Goal: Transaction & Acquisition: Purchase product/service

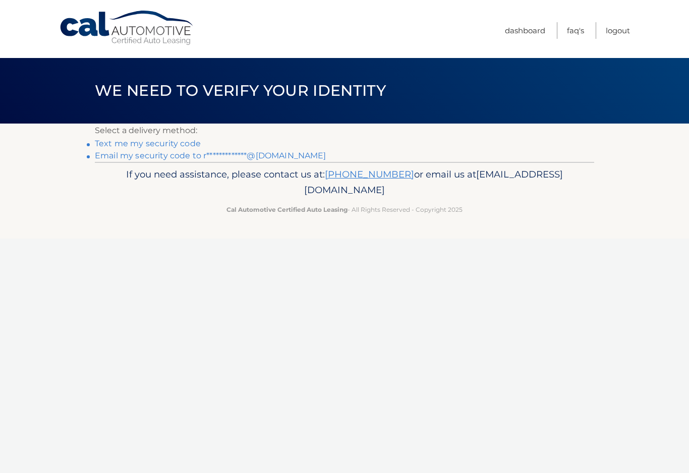
click at [185, 141] on link "Text me my security code" at bounding box center [148, 144] width 106 height 10
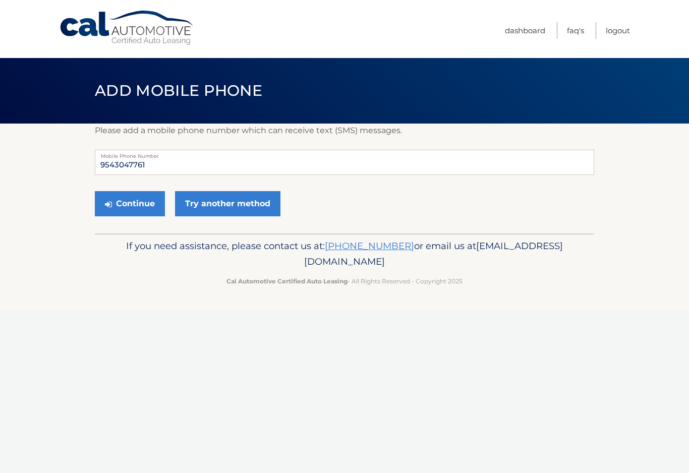
click at [149, 202] on button "Continue" at bounding box center [130, 203] width 70 height 25
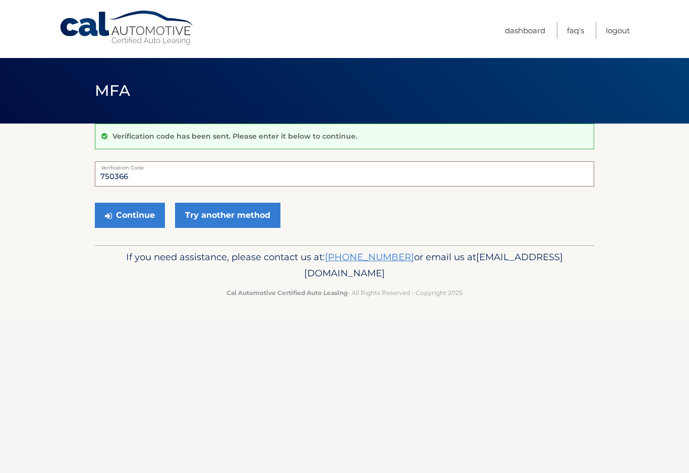
type input "750366"
click at [148, 214] on button "Continue" at bounding box center [130, 215] width 70 height 25
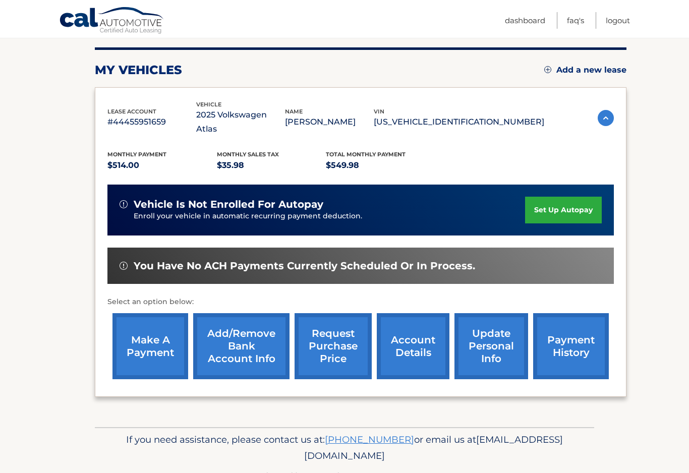
scroll to position [121, 0]
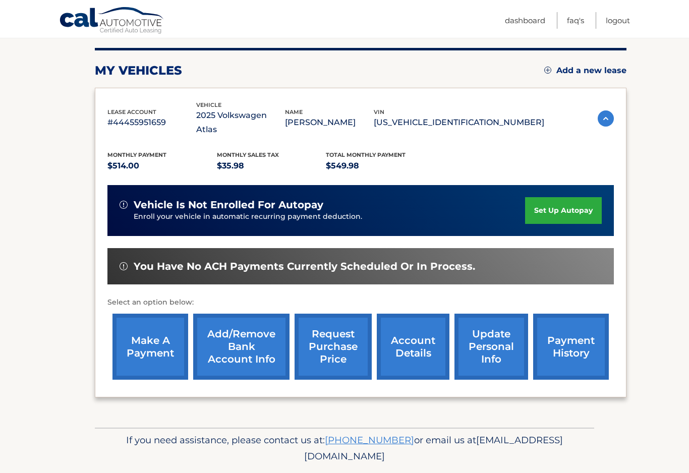
click at [147, 327] on link "make a payment" at bounding box center [150, 347] width 76 height 66
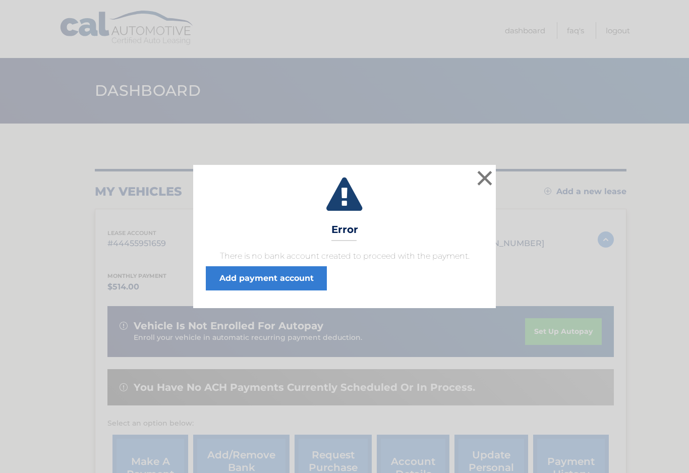
click at [486, 182] on button "×" at bounding box center [484, 178] width 20 height 20
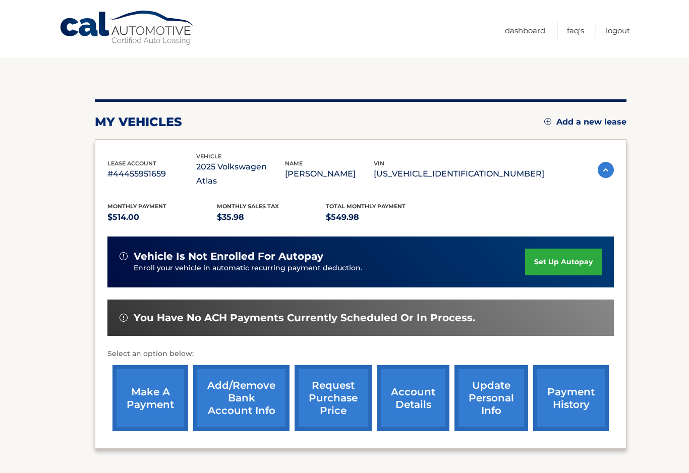
scroll to position [90, 0]
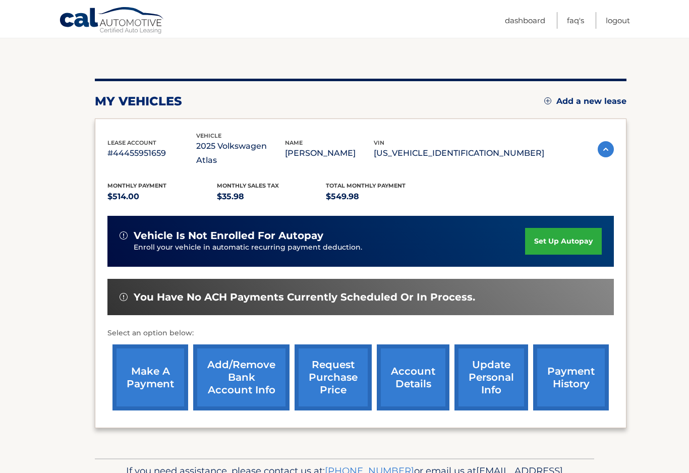
click at [157, 358] on link "make a payment" at bounding box center [150, 377] width 76 height 66
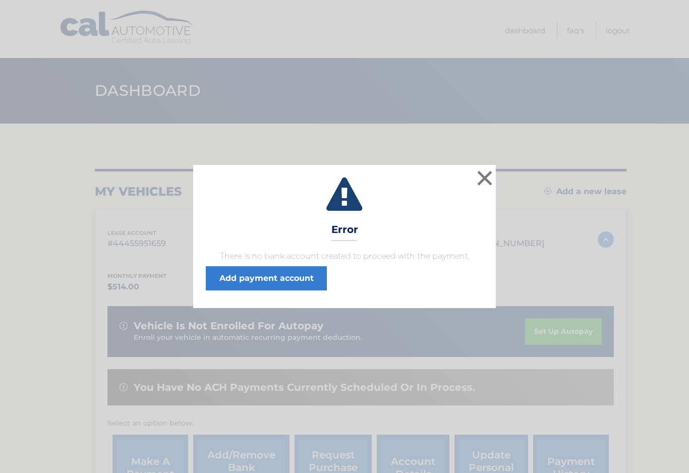
click at [491, 181] on button "×" at bounding box center [484, 178] width 20 height 20
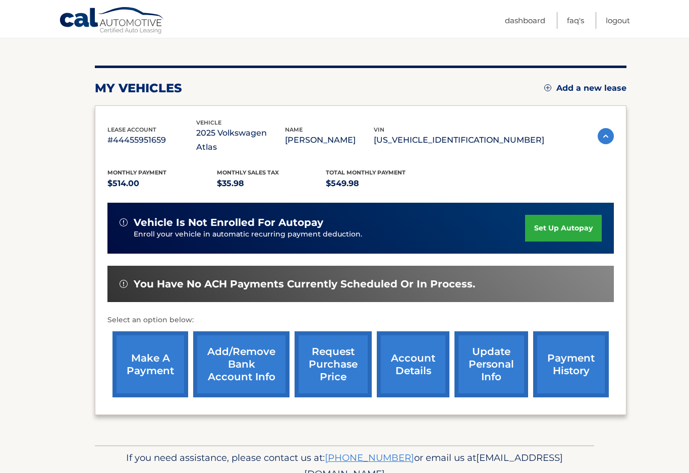
scroll to position [110, 0]
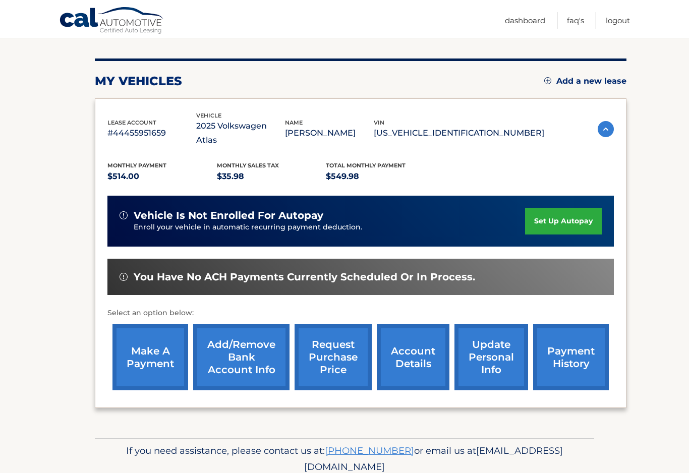
click at [572, 347] on link "payment history" at bounding box center [571, 357] width 76 height 66
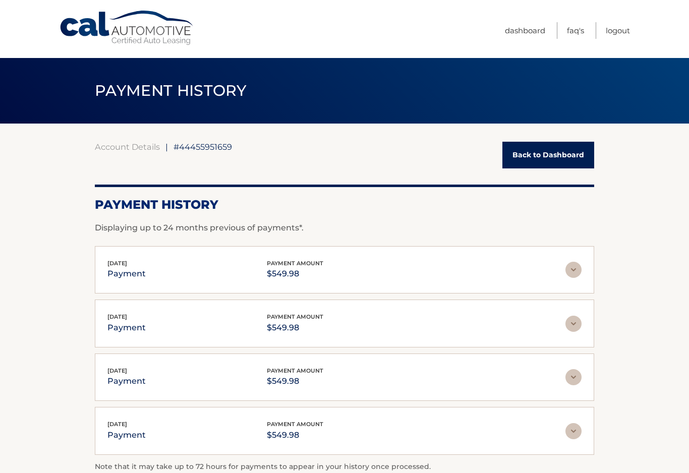
click at [576, 156] on link "Back to Dashboard" at bounding box center [548, 155] width 92 height 27
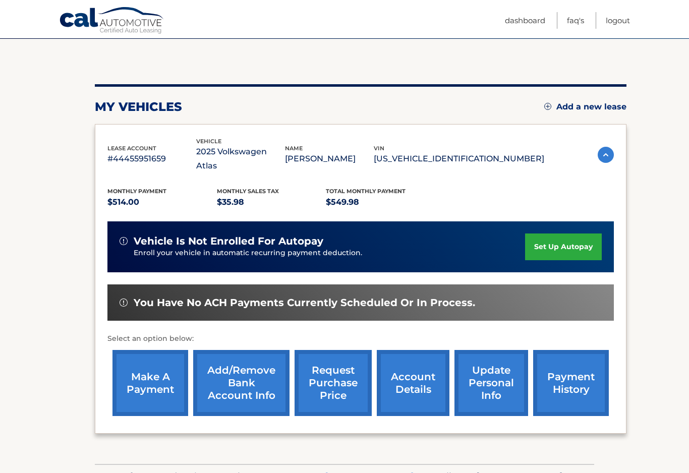
scroll to position [109, 0]
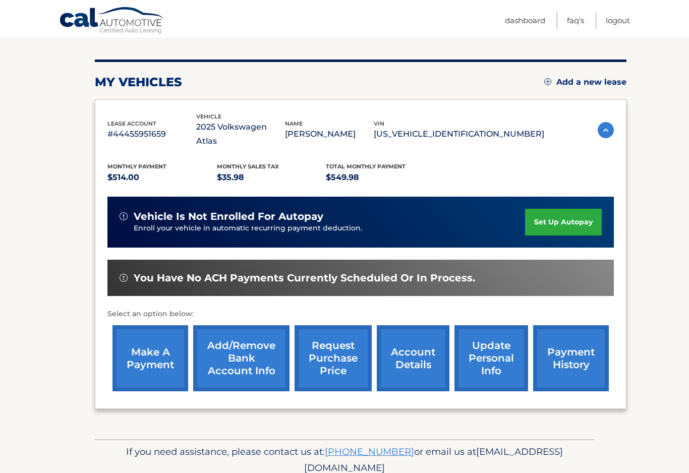
click at [469, 272] on div "You have no ACH payments currently scheduled or in process." at bounding box center [360, 278] width 482 height 13
click at [132, 341] on link "make a payment" at bounding box center [150, 358] width 76 height 66
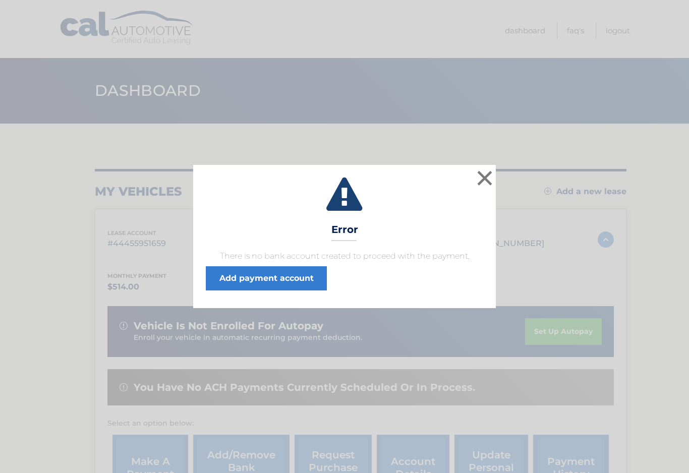
click at [499, 169] on div "× Error There is no bank account created to proceed with the payment. Add payme…" at bounding box center [344, 236] width 681 height 143
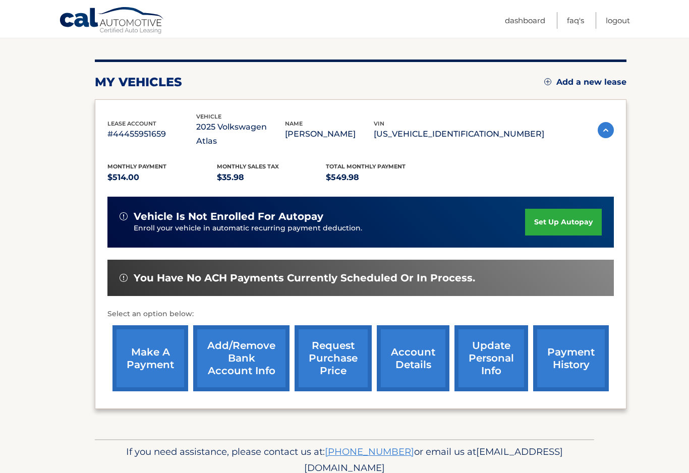
scroll to position [111, 0]
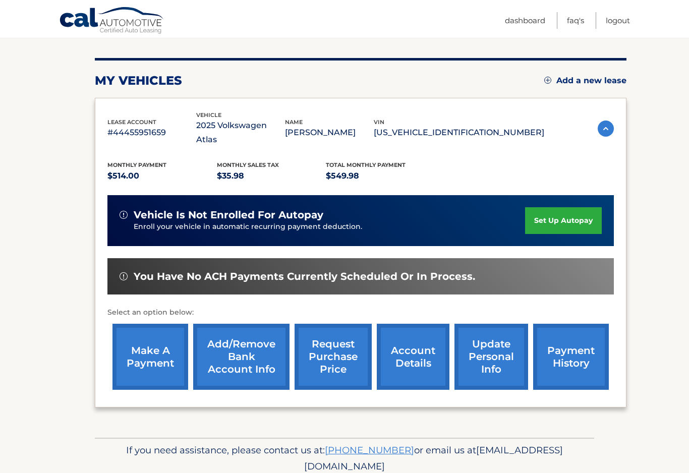
click at [423, 335] on link "account details" at bounding box center [413, 357] width 73 height 66
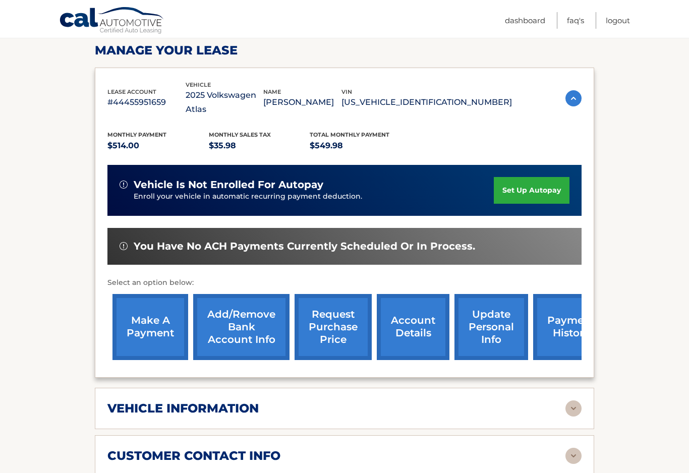
scroll to position [157, 0]
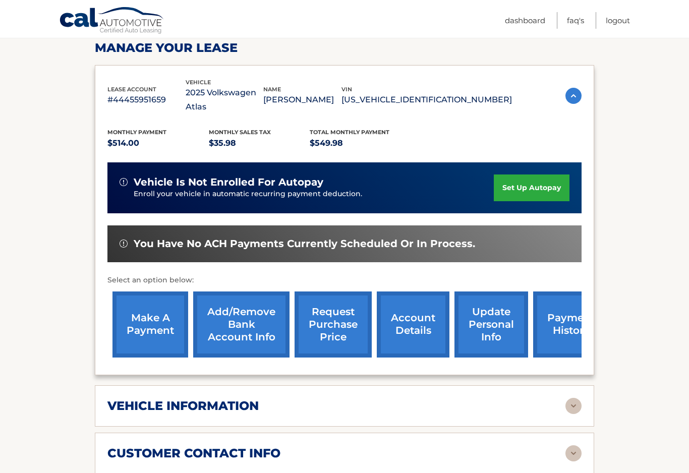
click at [140, 312] on link "make a payment" at bounding box center [150, 324] width 76 height 66
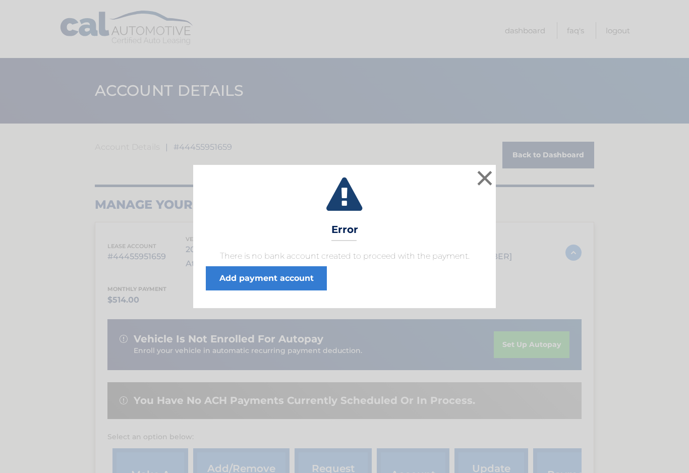
click at [301, 276] on link "Add payment account" at bounding box center [266, 278] width 121 height 24
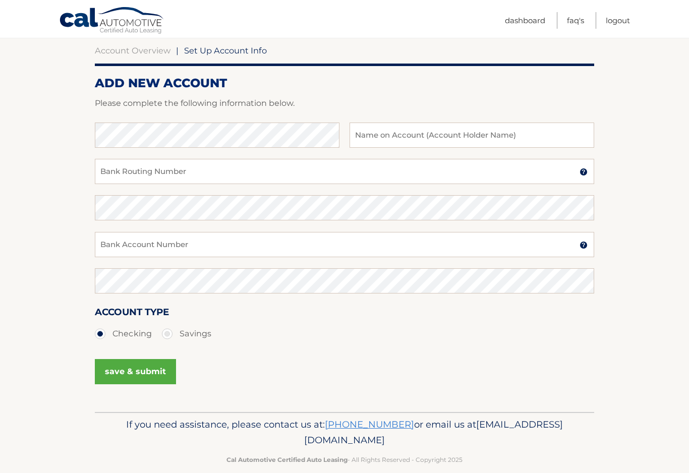
scroll to position [96, 0]
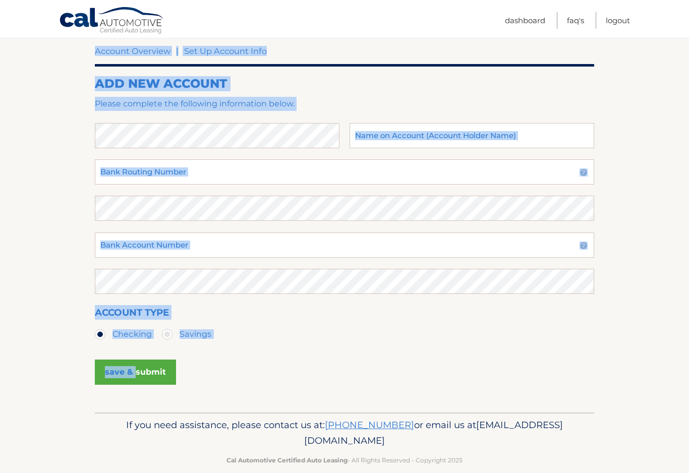
click at [644, 211] on section "Account Overview | Set Up Account Info ADD NEW ACCOUNT Please complete the foll…" at bounding box center [344, 220] width 689 height 385
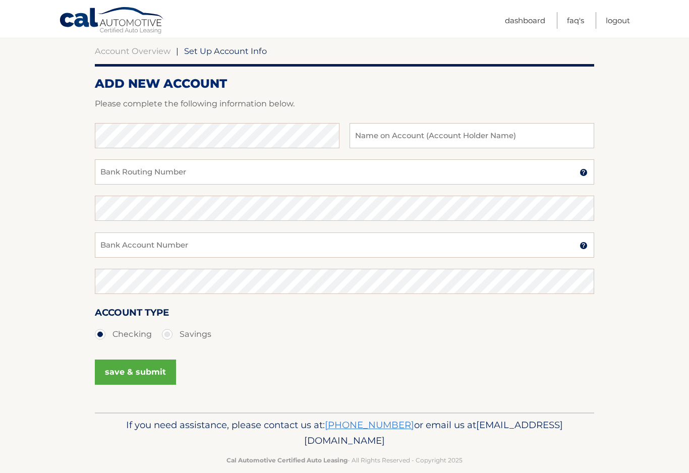
click at [644, 214] on section "Account Overview | Set Up Account Info ADD NEW ACCOUNT Please complete the foll…" at bounding box center [344, 220] width 689 height 385
click at [252, 49] on span "Set Up Account Info" at bounding box center [225, 51] width 83 height 10
click at [146, 49] on link "Account Overview" at bounding box center [133, 51] width 76 height 10
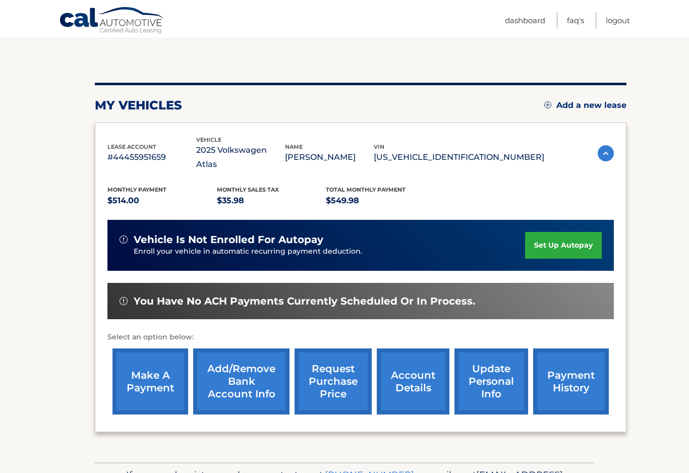
scroll to position [110, 0]
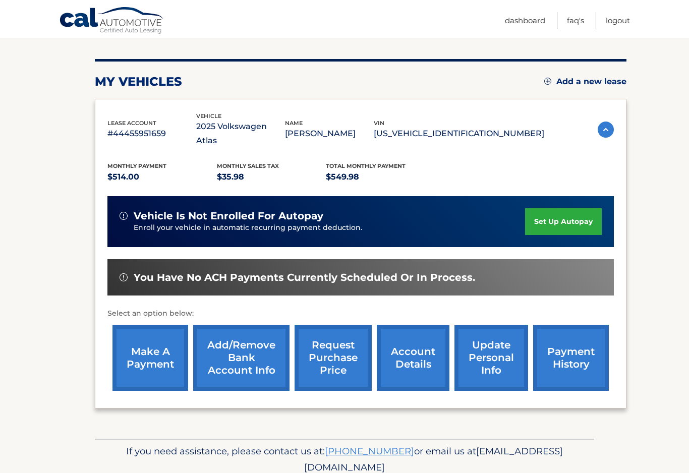
click at [261, 340] on link "Add/Remove bank account info" at bounding box center [241, 358] width 96 height 66
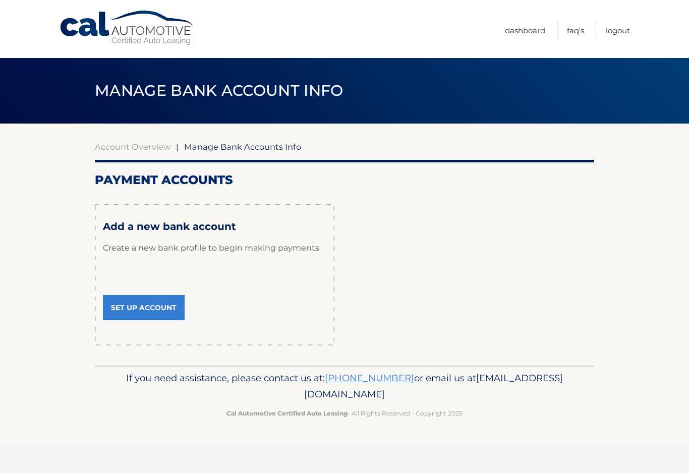
click at [155, 299] on link "Set Up Account" at bounding box center [144, 307] width 82 height 25
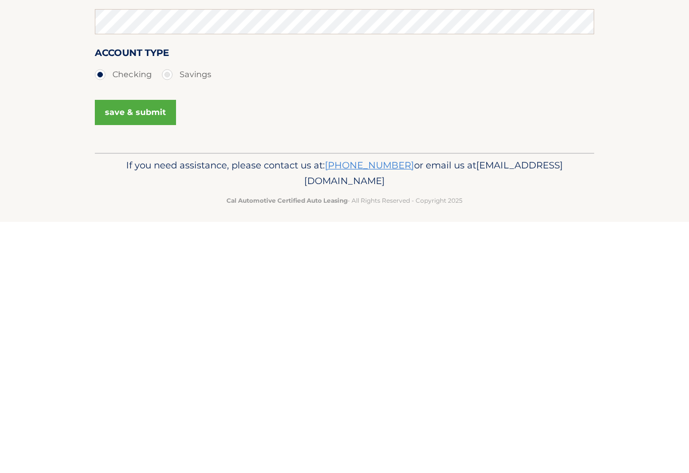
scroll to position [105, 0]
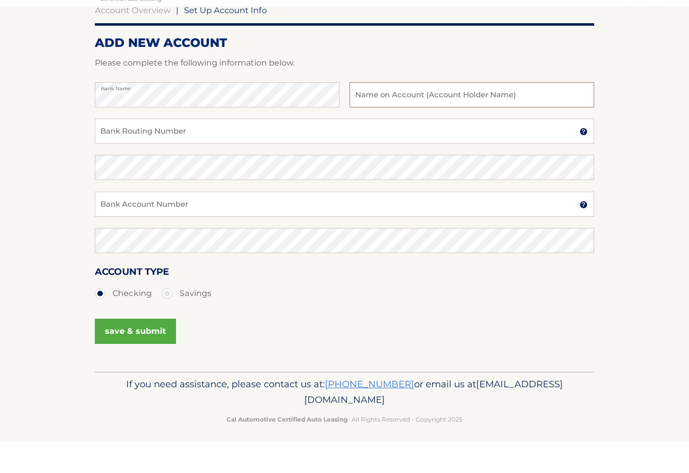
click at [392, 114] on input "text" at bounding box center [471, 126] width 245 height 25
type input "Raffaele covino"
click at [183, 150] on input "Bank Routing Number" at bounding box center [344, 162] width 499 height 25
type input "067092022"
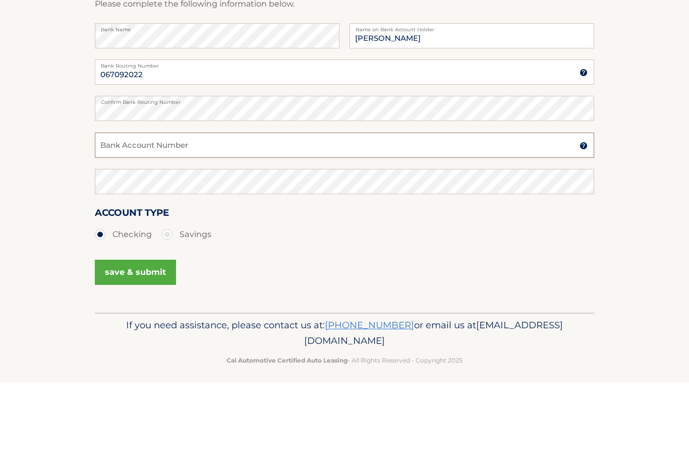
click at [220, 223] on input "Bank Account Number" at bounding box center [344, 235] width 499 height 25
type input "009062511026"
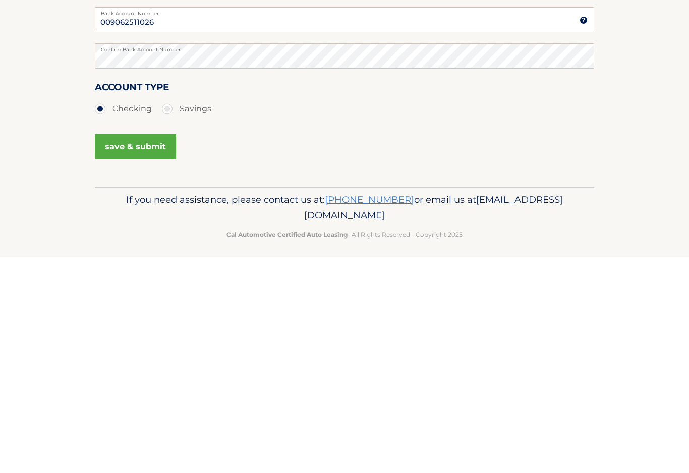
click at [158, 350] on button "save & submit" at bounding box center [135, 362] width 81 height 25
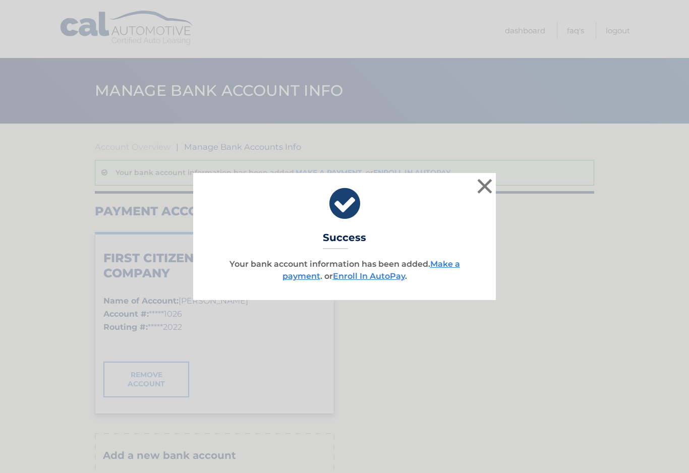
click at [493, 186] on button "×" at bounding box center [484, 186] width 20 height 20
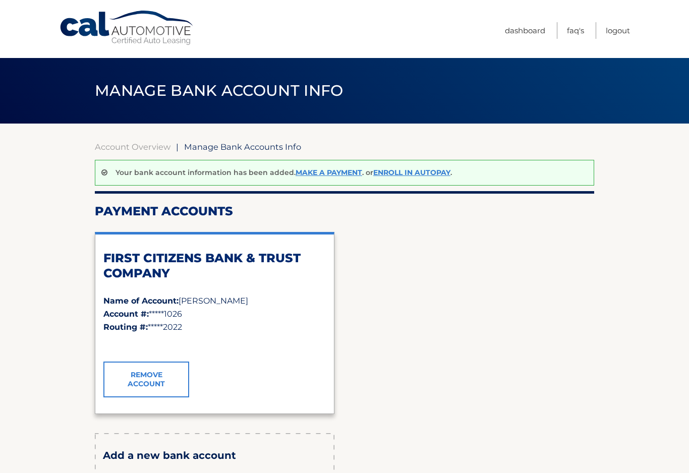
click at [154, 148] on link "Account Overview" at bounding box center [133, 147] width 76 height 10
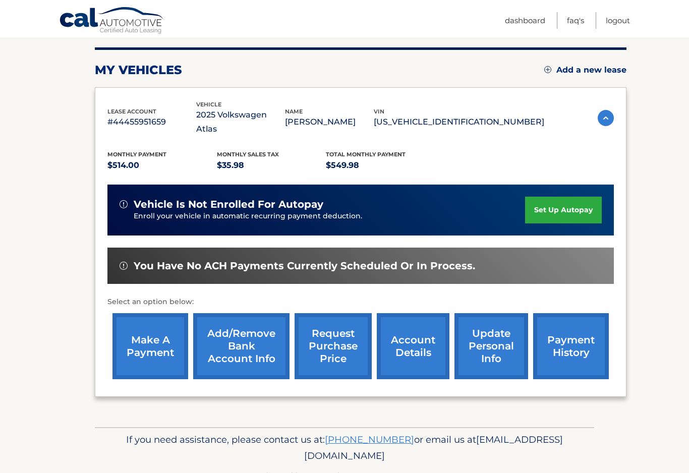
scroll to position [121, 0]
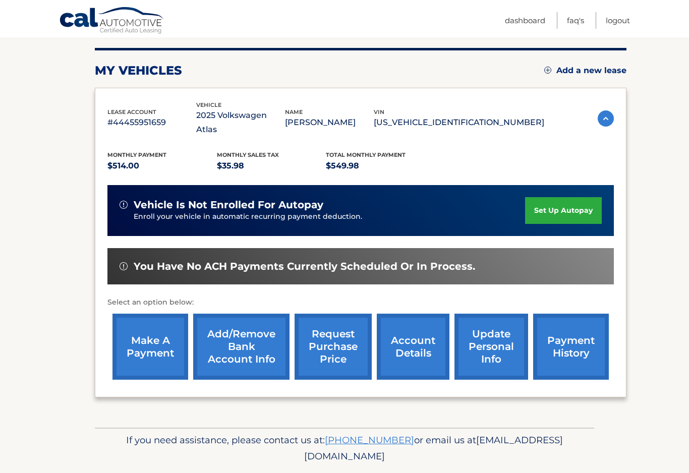
click at [164, 329] on link "make a payment" at bounding box center [150, 347] width 76 height 66
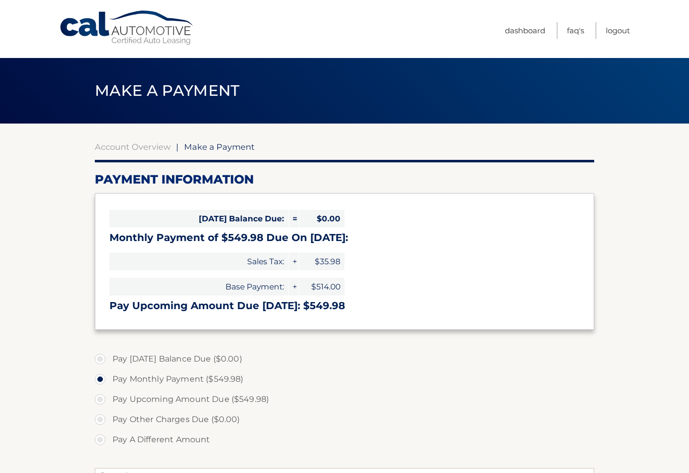
select select "NTk1NWZjOTEtZjg5NC00ZTZkLTk4NzUtMjI2YjA3N2Q5ZmM1"
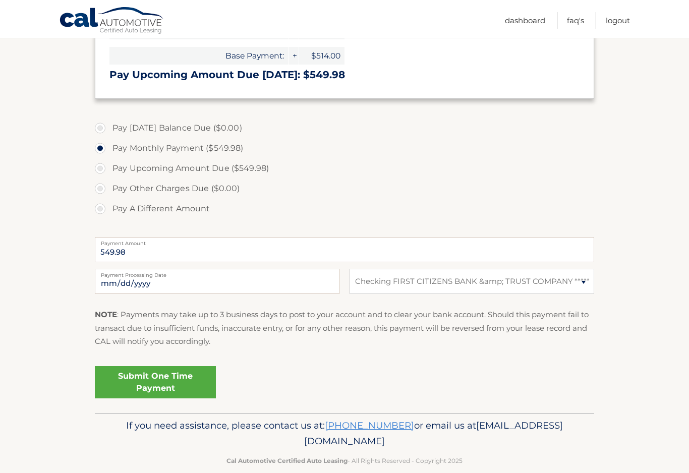
scroll to position [230, 0]
click at [198, 382] on link "Submit One Time Payment" at bounding box center [155, 382] width 121 height 32
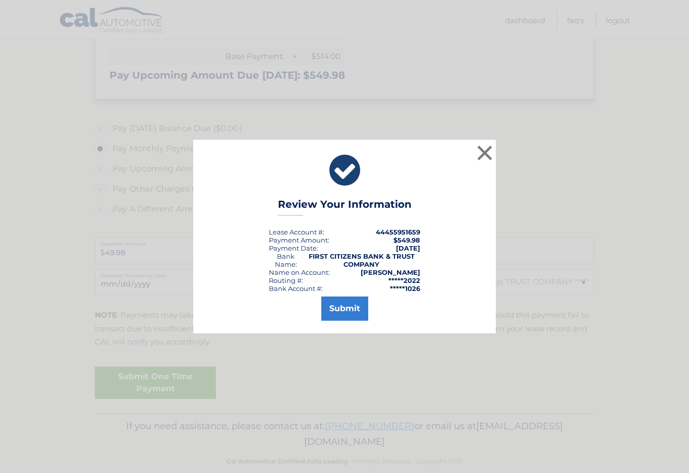
click at [358, 313] on button "Submit" at bounding box center [344, 308] width 47 height 24
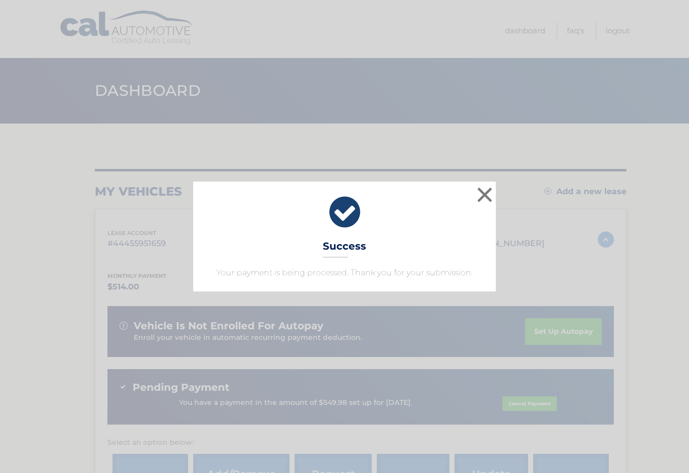
click at [485, 204] on button "×" at bounding box center [484, 195] width 20 height 20
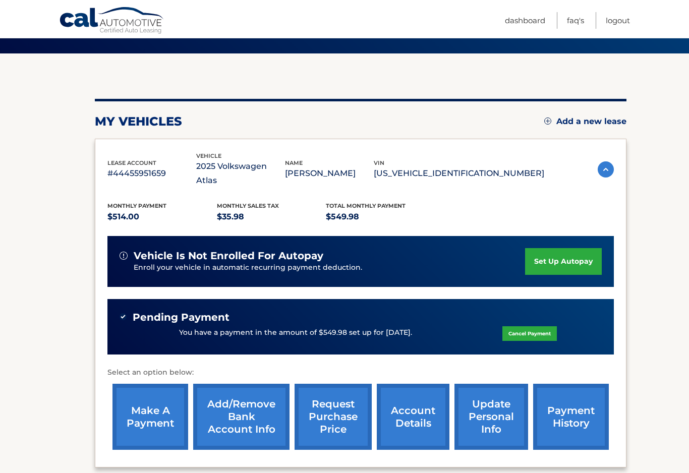
scroll to position [55, 0]
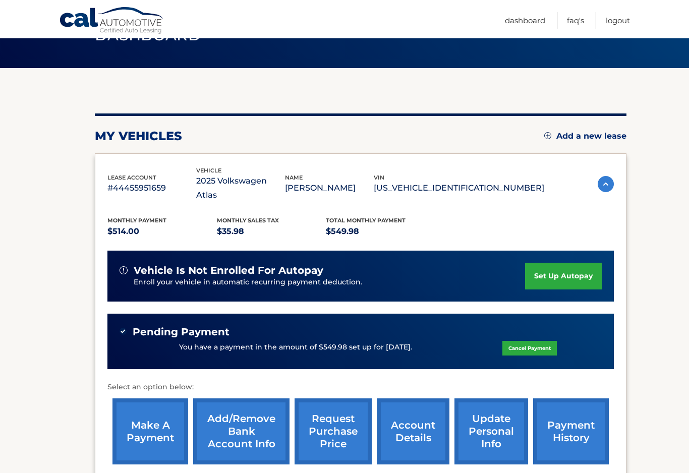
click at [312, 342] on p "You have a payment in the amount of $549.98 set up for 10/8/2025." at bounding box center [295, 347] width 233 height 11
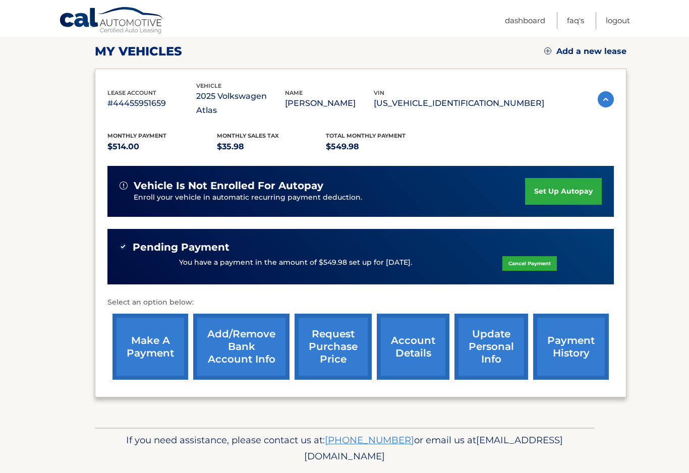
scroll to position [140, 0]
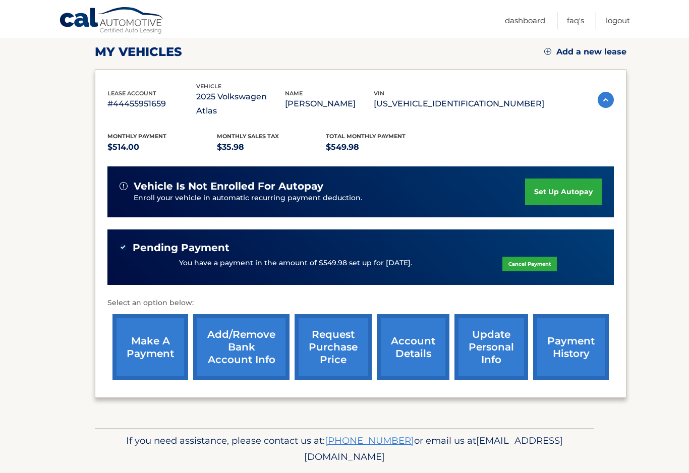
click at [571, 328] on link "payment history" at bounding box center [571, 347] width 76 height 66
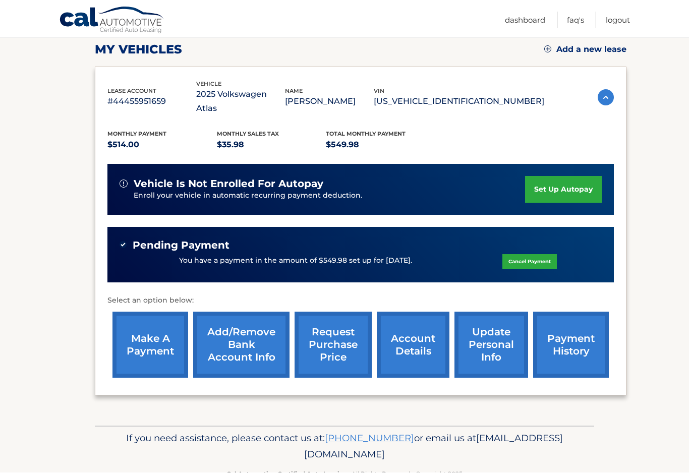
scroll to position [154, 0]
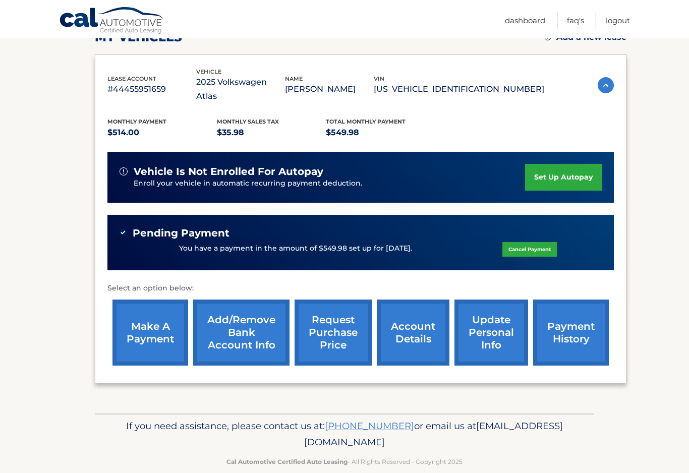
click at [524, 19] on link "Dashboard" at bounding box center [525, 20] width 40 height 17
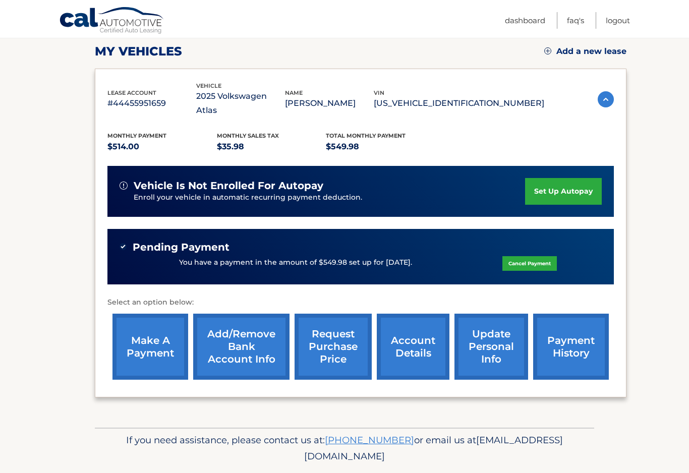
scroll to position [140, 0]
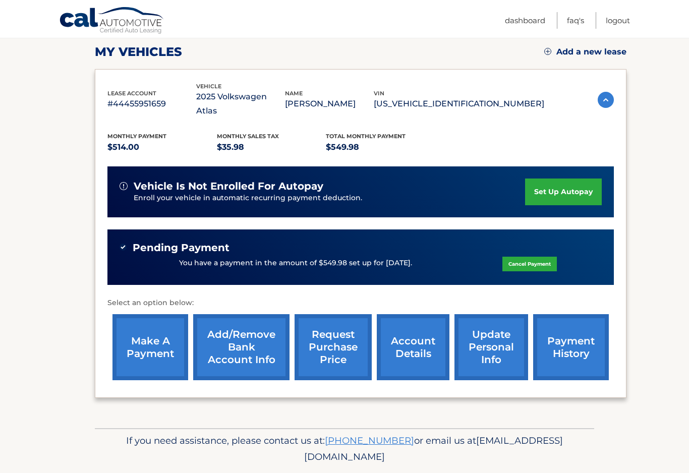
click at [629, 23] on link "Logout" at bounding box center [617, 20] width 24 height 17
